Goal: Information Seeking & Learning: Understand process/instructions

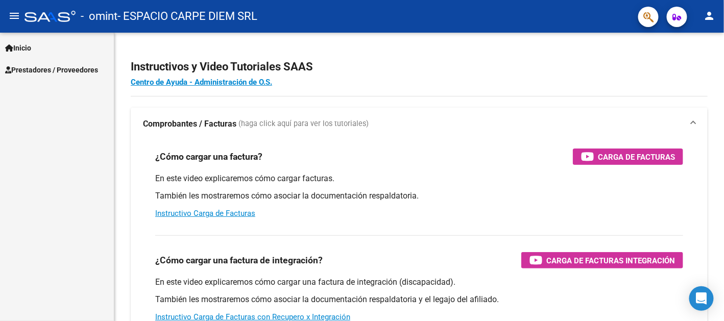
click at [21, 46] on span "Inicio" at bounding box center [18, 47] width 26 height 11
click at [34, 108] on span "Prestadores / Proveedores" at bounding box center [51, 113] width 93 height 11
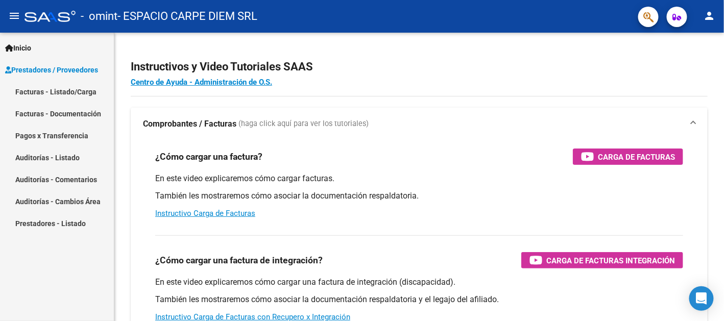
click at [52, 130] on link "Pagos x Transferencia" at bounding box center [57, 136] width 114 height 22
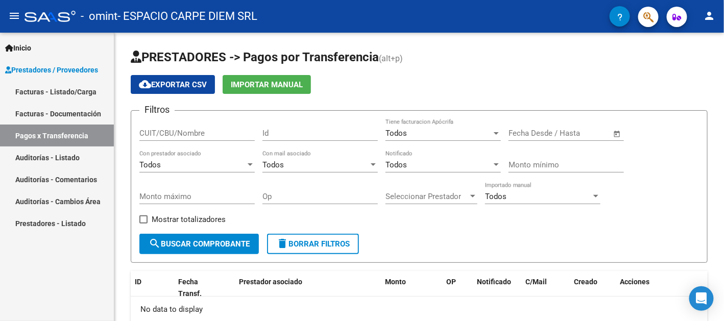
click at [55, 95] on link "Facturas - Listado/Carga" at bounding box center [57, 92] width 114 height 22
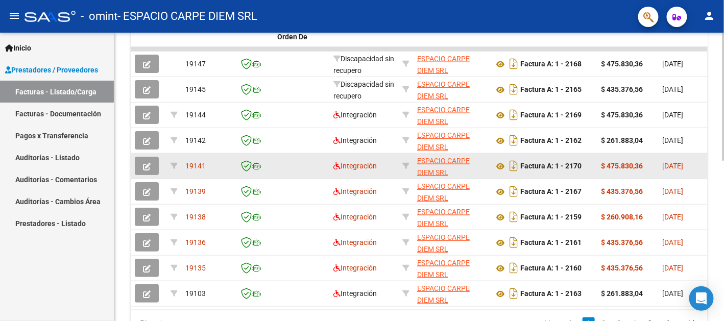
click at [147, 164] on icon "button" at bounding box center [147, 167] width 8 height 8
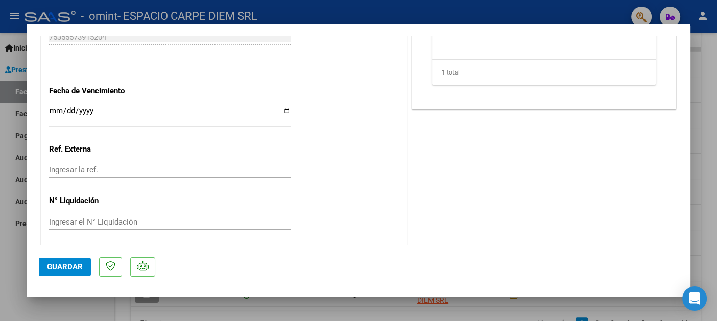
scroll to position [666, 0]
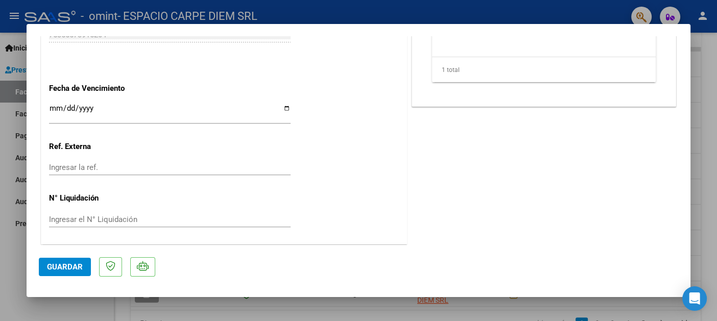
click at [337, 310] on div at bounding box center [358, 160] width 717 height 321
type input "$ 0,00"
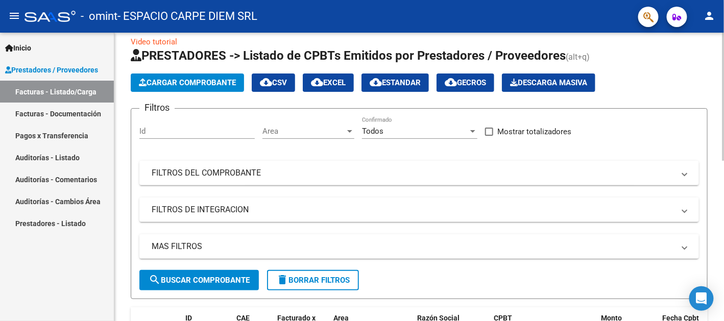
scroll to position [0, 0]
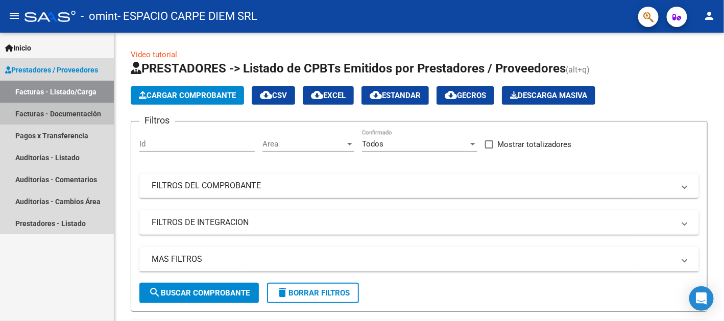
click at [48, 113] on link "Facturas - Documentación" at bounding box center [57, 114] width 114 height 22
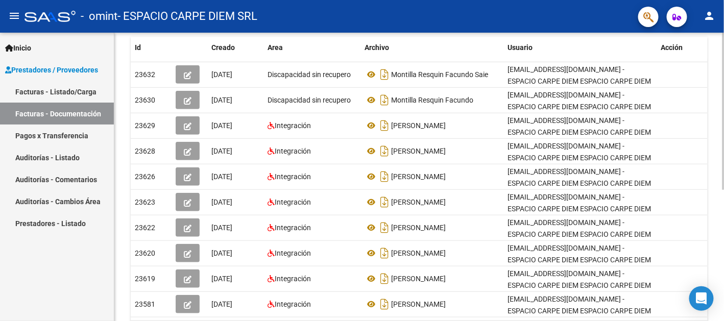
scroll to position [204, 0]
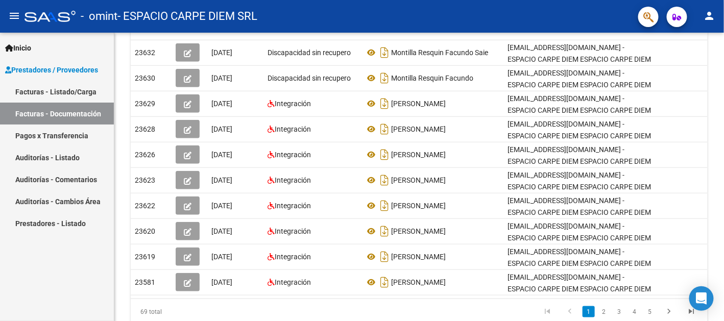
click at [72, 228] on link "Prestadores - Listado" at bounding box center [57, 224] width 114 height 22
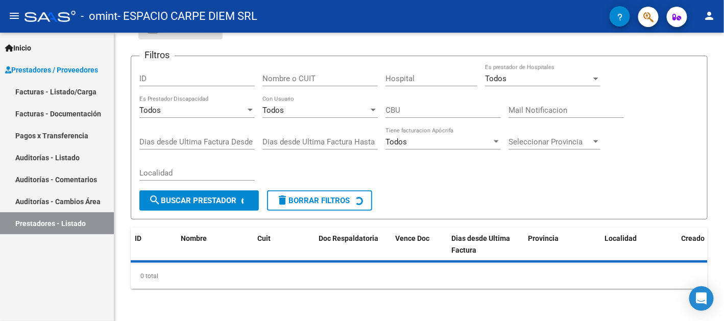
scroll to position [88, 0]
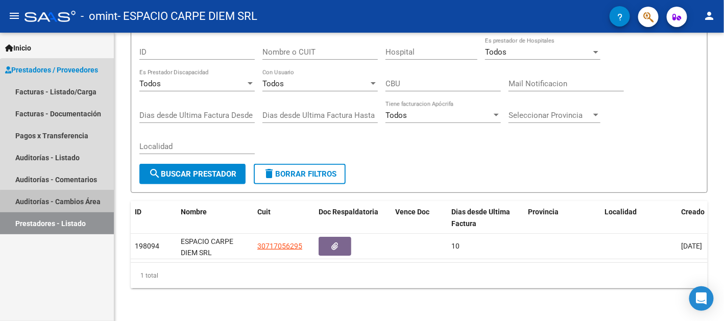
click at [72, 202] on link "Auditorías - Cambios Área" at bounding box center [57, 202] width 114 height 22
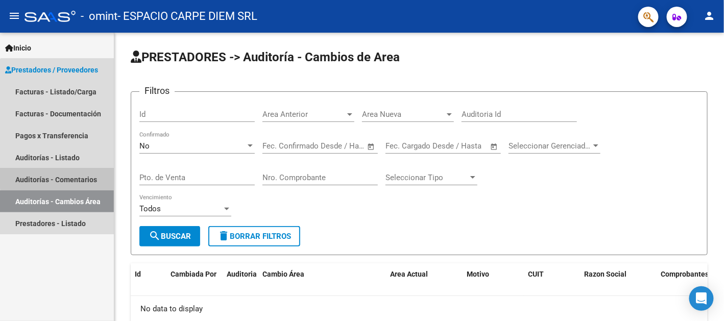
click at [75, 177] on link "Auditorías - Comentarios" at bounding box center [57, 180] width 114 height 22
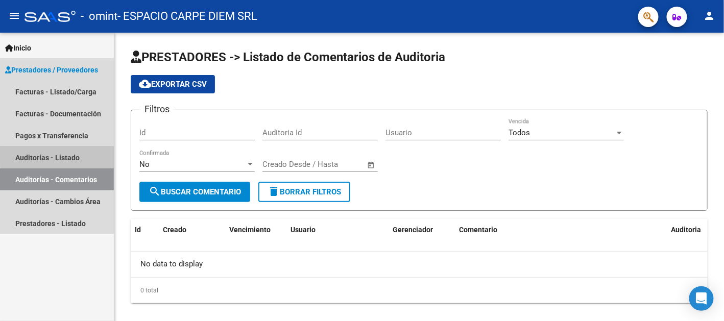
click at [74, 155] on link "Auditorías - Listado" at bounding box center [57, 158] width 114 height 22
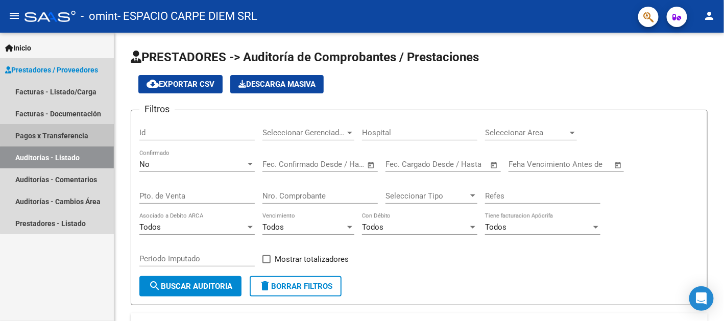
click at [74, 130] on link "Pagos x Transferencia" at bounding box center [57, 136] width 114 height 22
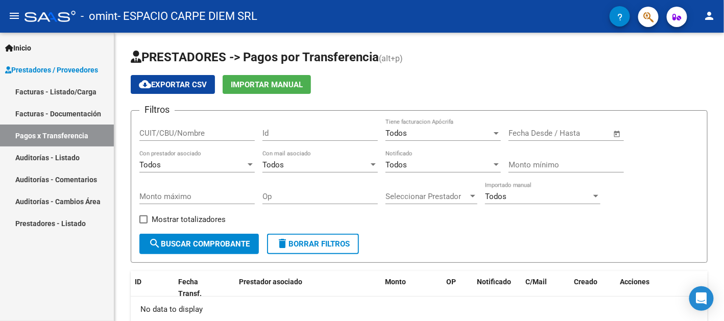
click at [75, 100] on link "Facturas - Listado/Carga" at bounding box center [57, 92] width 114 height 22
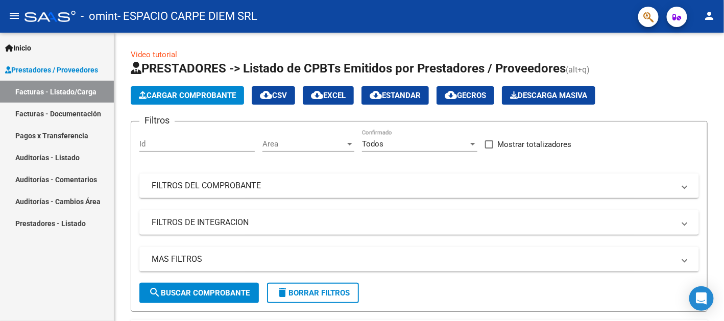
click at [77, 33] on mat-nav-list "Inicio Instructivos Contacto OS Prestadores / Proveedores Facturas - Listado/Ca…" at bounding box center [57, 134] width 114 height 202
click at [74, 42] on link "Inicio" at bounding box center [57, 48] width 114 height 22
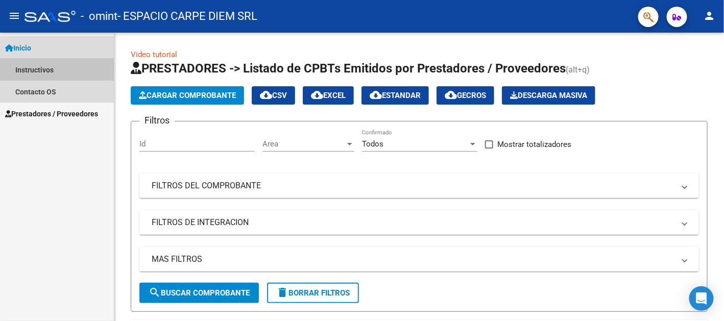
click at [63, 68] on link "Instructivos" at bounding box center [57, 70] width 114 height 22
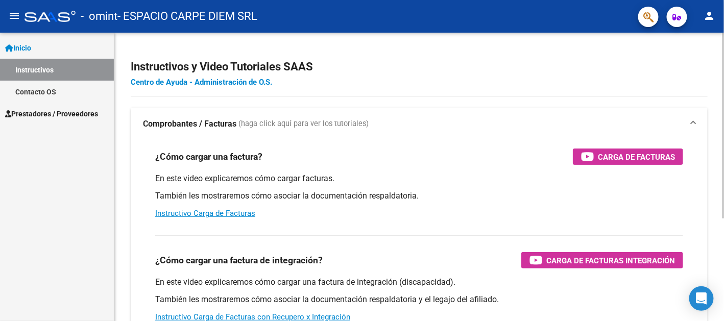
click at [220, 82] on link "Centro de Ayuda - Administración de O.S." at bounding box center [202, 82] width 142 height 9
click at [676, 16] on icon "button" at bounding box center [677, 17] width 9 height 8
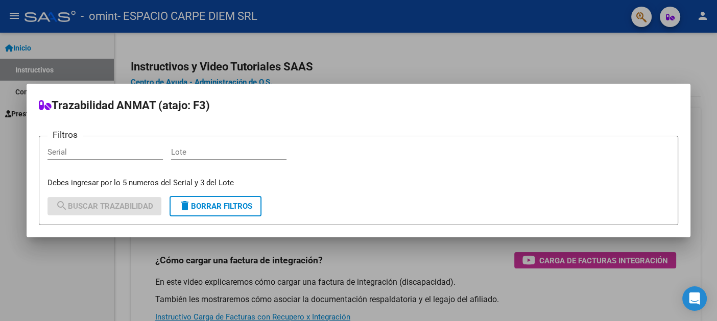
click at [440, 67] on div at bounding box center [358, 160] width 717 height 321
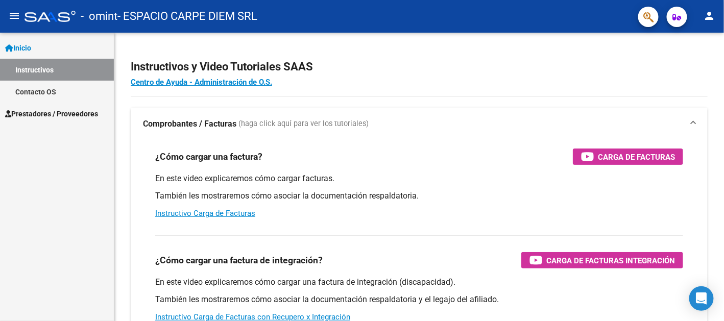
click at [30, 114] on span "Prestadores / Proveedores" at bounding box center [51, 113] width 93 height 11
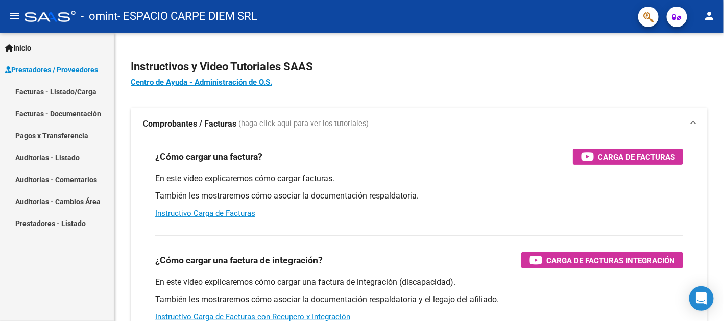
click at [76, 95] on link "Facturas - Listado/Carga" at bounding box center [57, 92] width 114 height 22
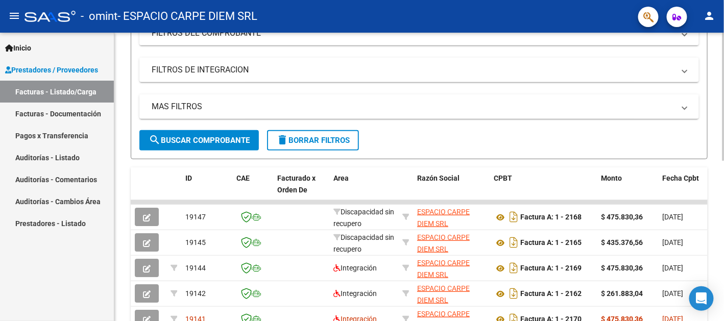
scroll to position [255, 0]
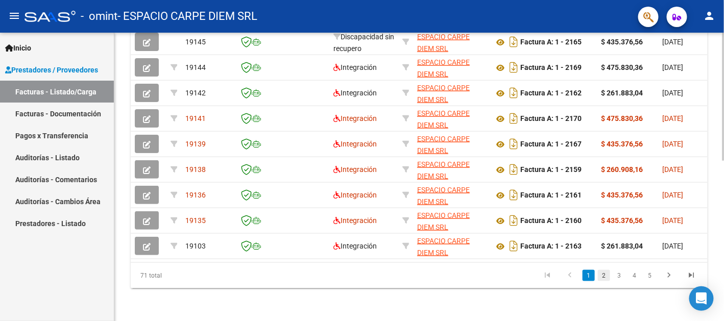
click at [605, 276] on link "2" at bounding box center [604, 275] width 12 height 11
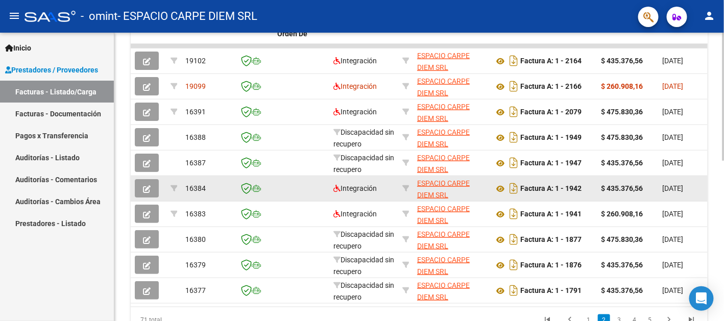
scroll to position [360, 0]
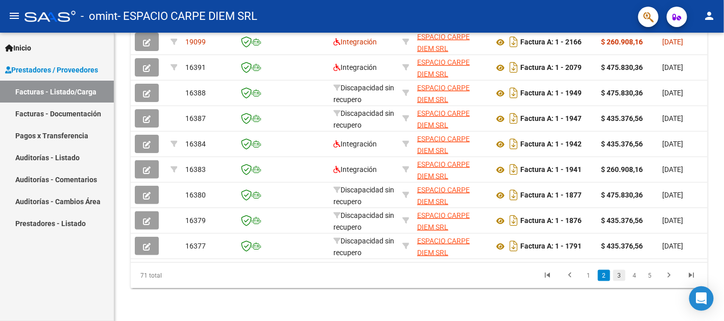
click at [620, 278] on link "3" at bounding box center [620, 275] width 12 height 11
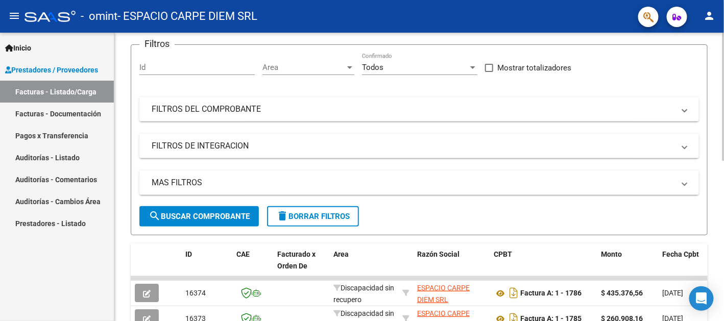
scroll to position [0, 0]
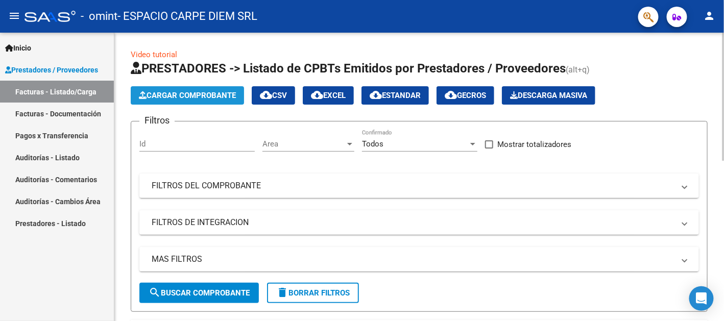
click at [167, 99] on span "Cargar Comprobante" at bounding box center [187, 95] width 97 height 9
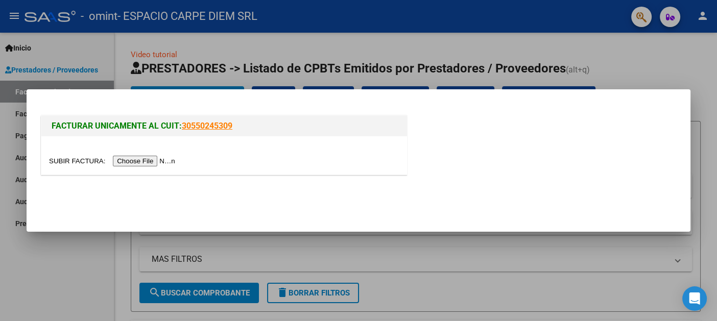
click at [284, 61] on div at bounding box center [358, 160] width 717 height 321
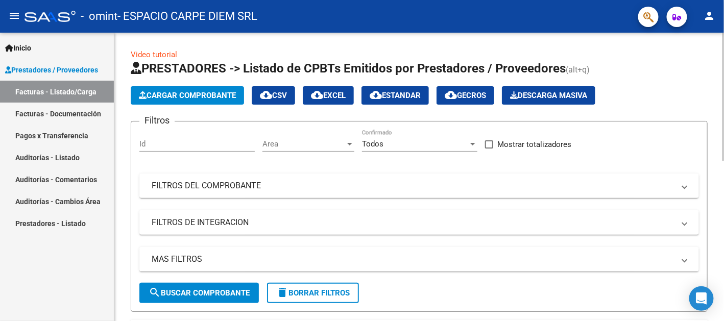
click at [56, 56] on link "Inicio" at bounding box center [57, 48] width 114 height 22
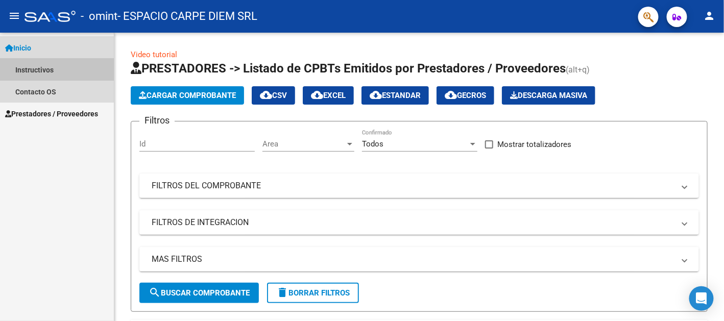
click at [56, 69] on link "Instructivos" at bounding box center [57, 70] width 114 height 22
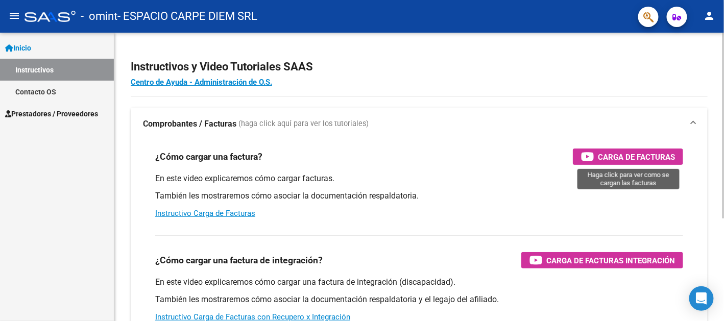
click at [622, 153] on span "Carga de Facturas" at bounding box center [636, 157] width 77 height 13
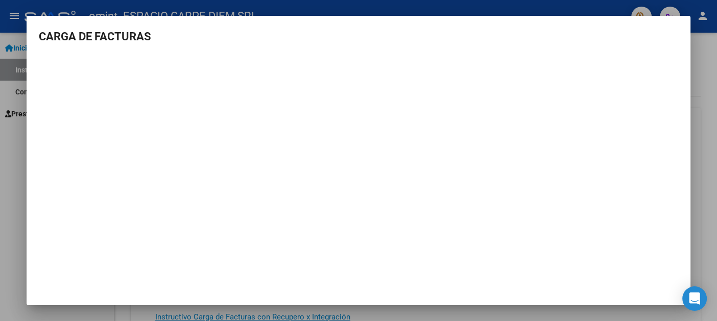
click at [12, 173] on div at bounding box center [358, 160] width 717 height 321
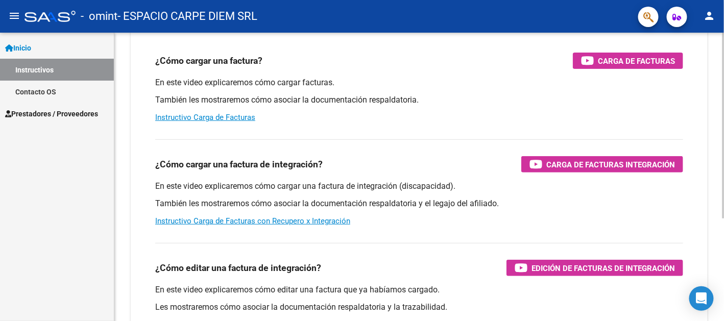
scroll to position [102, 0]
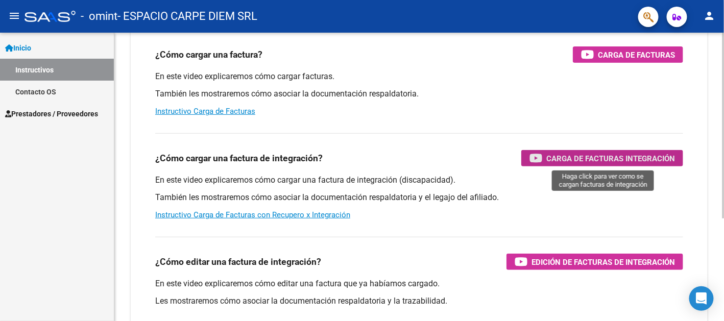
click at [588, 158] on span "Carga de Facturas Integración" at bounding box center [611, 158] width 129 height 13
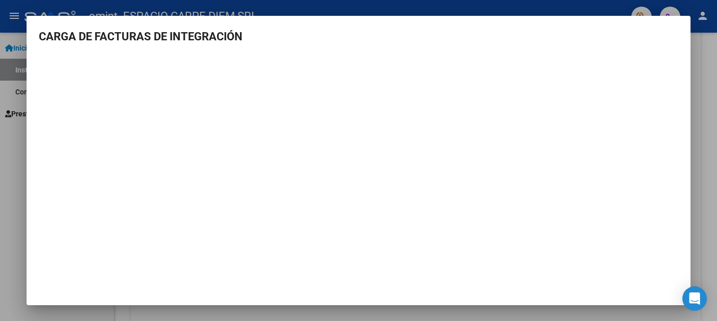
click at [700, 66] on div at bounding box center [358, 160] width 717 height 321
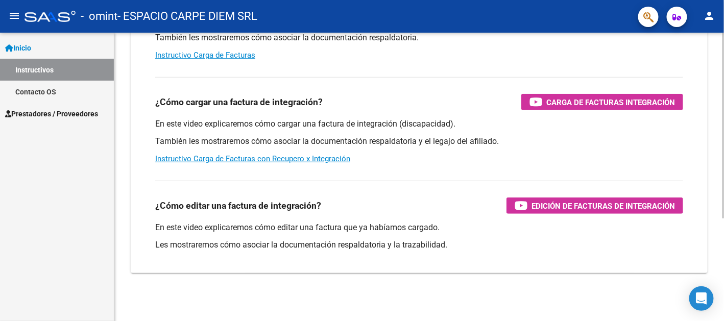
scroll to position [159, 0]
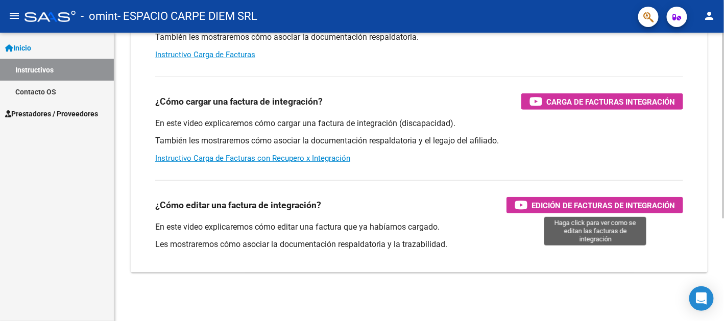
click at [590, 207] on span "Edición de Facturas de integración" at bounding box center [604, 205] width 144 height 13
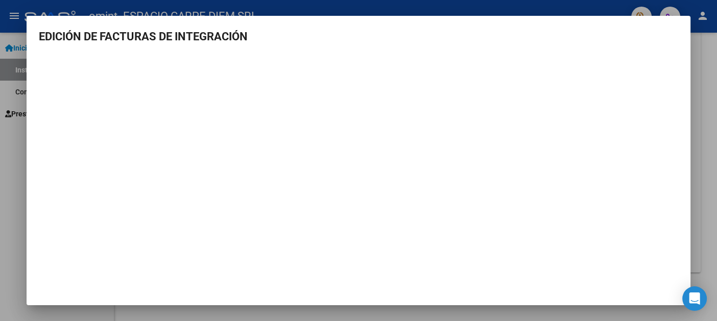
click at [6, 204] on div at bounding box center [358, 160] width 717 height 321
